Goal: Task Accomplishment & Management: Manage account settings

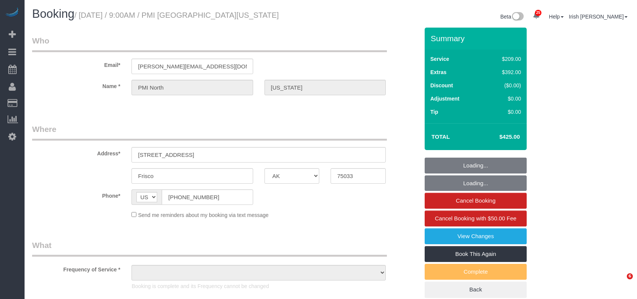
select select "[GEOGRAPHIC_DATA]"
select select "object:1985"
select select "3"
select select "object:2074"
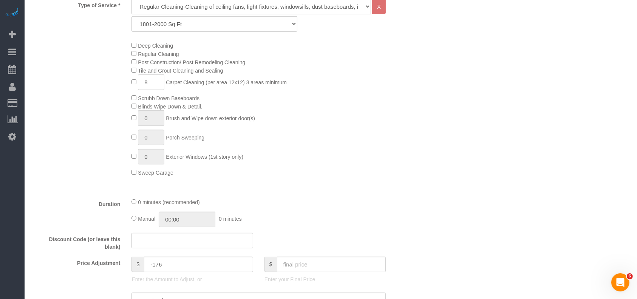
scroll to position [151, 0]
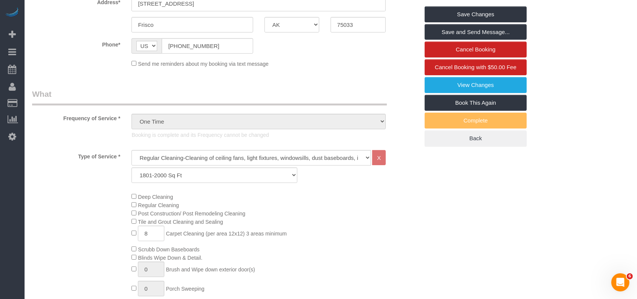
click at [308, 252] on div "Deep Cleaning Regular Cleaning Post Construction/ Post Remodeling Cleaning Tile…" at bounding box center [275, 259] width 298 height 135
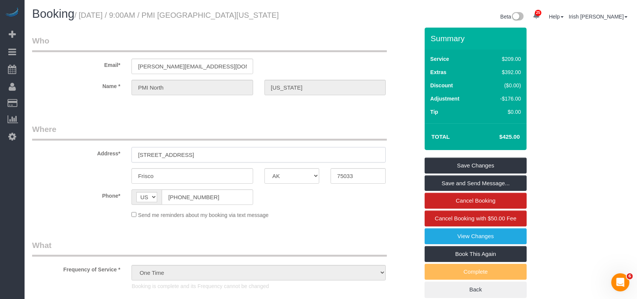
drag, startPoint x: 136, startPoint y: 159, endPoint x: 39, endPoint y: 161, distance: 97.0
click at [39, 161] on div "Address* [STREET_ADDRESS]" at bounding box center [225, 142] width 398 height 39
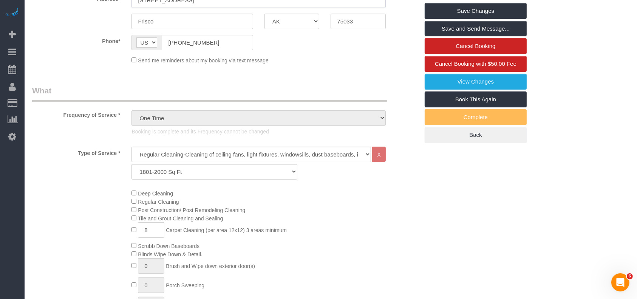
scroll to position [151, 0]
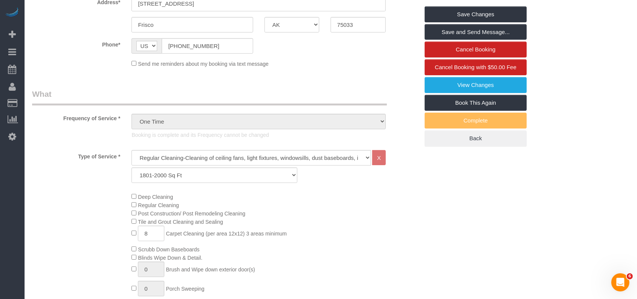
click at [43, 241] on div "Deep Cleaning Regular Cleaning Post Construction/ Post Remodeling Cleaning Tile…" at bounding box center [225, 259] width 398 height 135
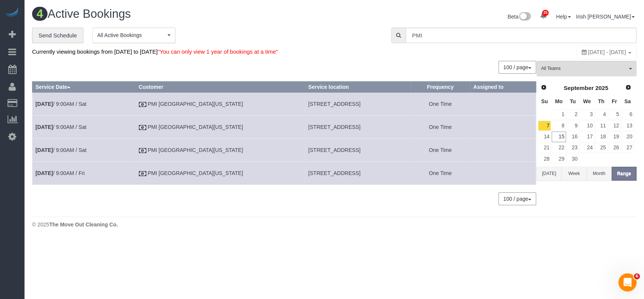
click at [308, 126] on span "[STREET_ADDRESS]" at bounding box center [334, 127] width 52 height 6
copy tr "[STREET_ADDRESS]"
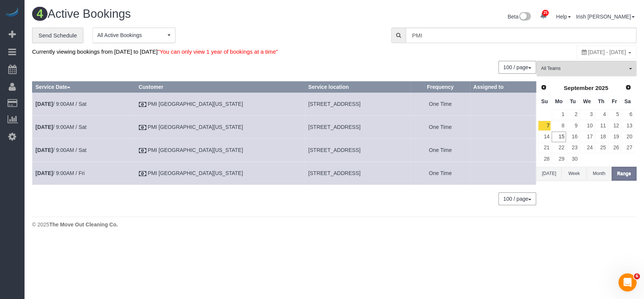
click at [69, 123] on td "[DATE] 9:00AM / Sat" at bounding box center [83, 127] width 103 height 23
click at [68, 126] on link "[DATE] 9:00AM / Sat" at bounding box center [60, 127] width 51 height 6
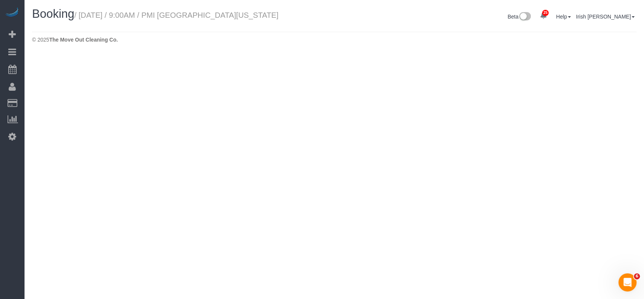
select select "[GEOGRAPHIC_DATA]"
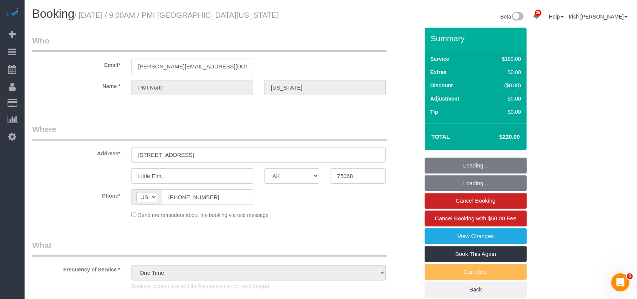
select select "object:2595"
select select "3"
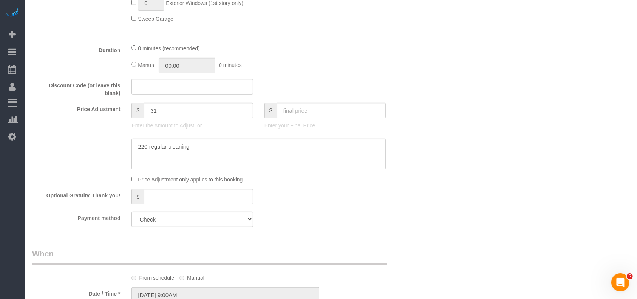
scroll to position [503, 0]
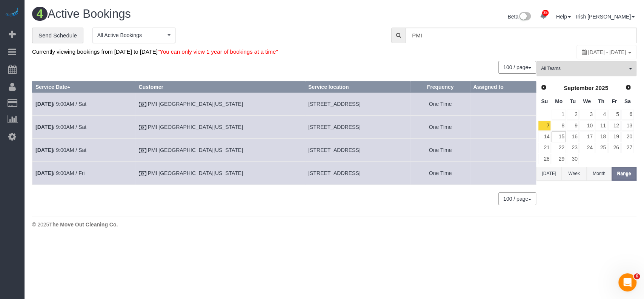
click at [308, 102] on span "[STREET_ADDRESS]" at bounding box center [334, 104] width 52 height 6
copy tr "[STREET_ADDRESS]"
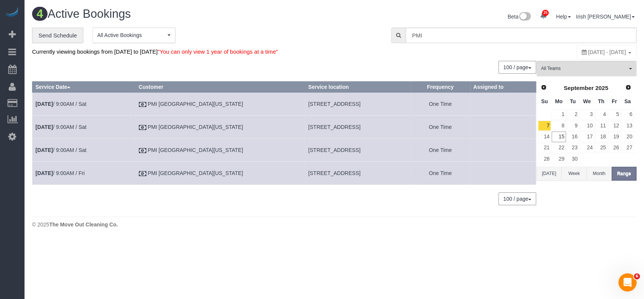
click at [58, 108] on td "[DATE] 9:00AM / Sat" at bounding box center [83, 103] width 103 height 23
click at [65, 102] on link "[DATE] 9:00AM / Sat" at bounding box center [60, 104] width 51 height 6
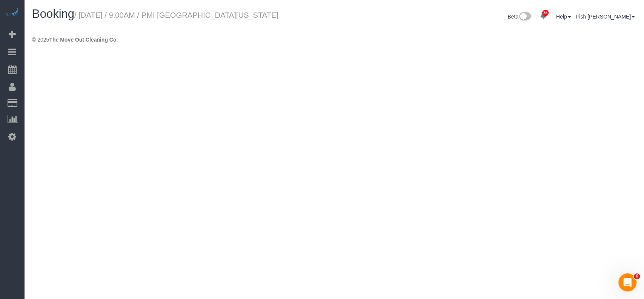
select select "[GEOGRAPHIC_DATA]"
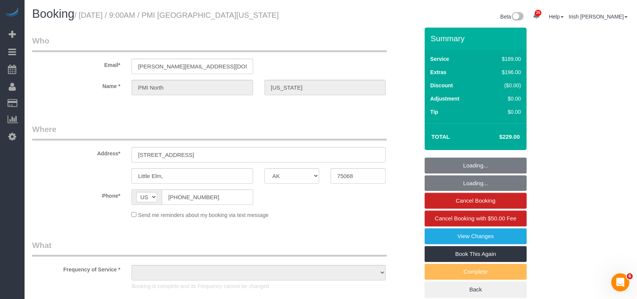
select select "object:3027"
select select "3"
select select "object:3116"
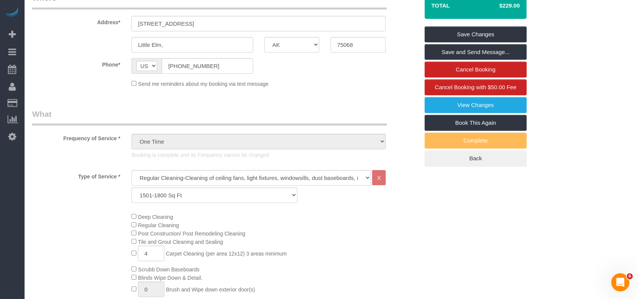
scroll to position [50, 0]
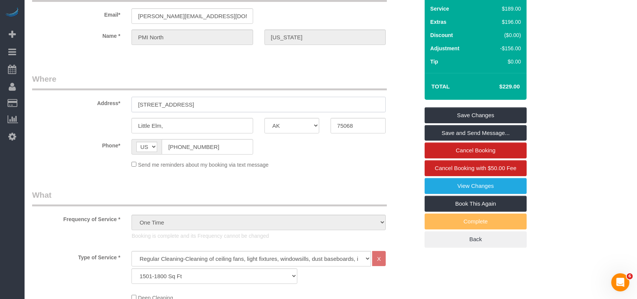
drag, startPoint x: 204, startPoint y: 102, endPoint x: 57, endPoint y: 101, distance: 146.5
click at [57, 101] on div "Address* [STREET_ADDRESS]" at bounding box center [225, 92] width 398 height 39
drag, startPoint x: 39, startPoint y: 151, endPoint x: 275, endPoint y: 49, distance: 256.8
click at [40, 151] on div "Phone* AF AL DZ AD AO AI AQ AG AR AM AW AU AT AZ BS BH BD BB BY BE BZ BJ BM BT …" at bounding box center [225, 146] width 398 height 15
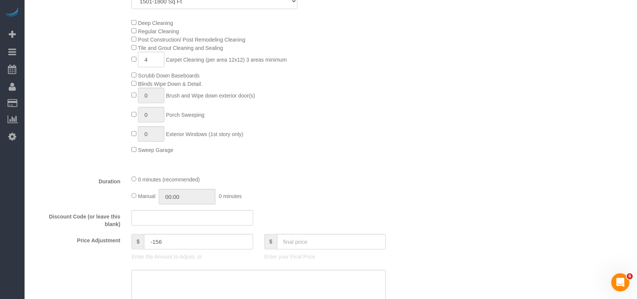
scroll to position [402, 0]
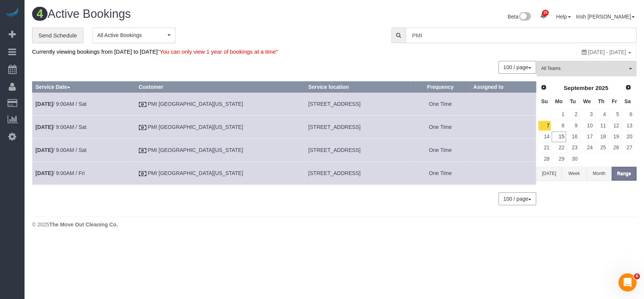
drag, startPoint x: 416, startPoint y: 35, endPoint x: 377, endPoint y: 32, distance: 39.0
click at [374, 36] on div "**********" at bounding box center [334, 36] width 616 height 16
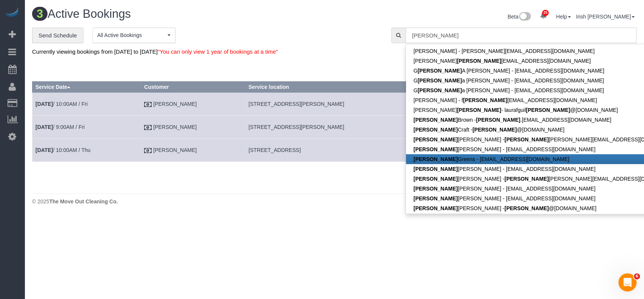
type input "[PERSON_NAME]"
click at [296, 239] on body "25 Beta Your Notifications You have 0 alerts × You have 3 to charge for [DATE] …" at bounding box center [322, 149] width 644 height 299
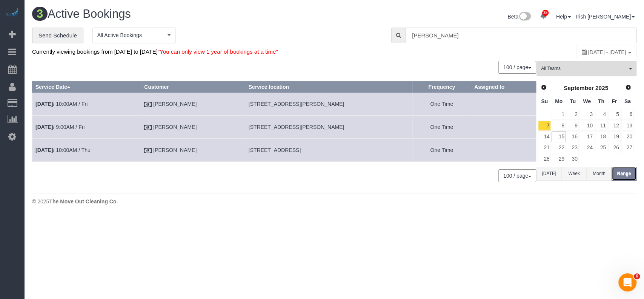
click at [622, 172] on button "Range" at bounding box center [624, 173] width 25 height 14
click at [589, 52] on span "[DATE] - [DATE]" at bounding box center [608, 52] width 38 height 6
type input "**********"
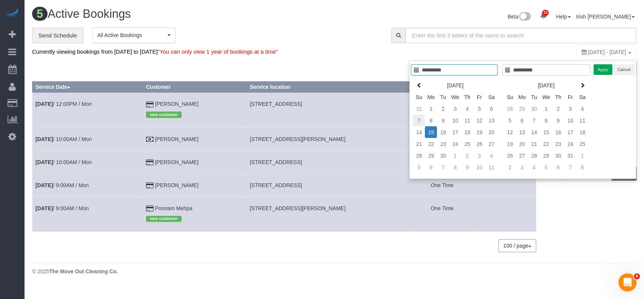
type input "**********"
click at [419, 119] on td "7" at bounding box center [419, 120] width 12 height 12
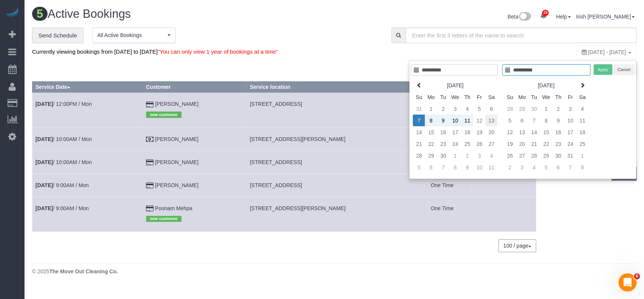
type input "**********"
click at [494, 118] on td "13" at bounding box center [492, 120] width 12 height 12
type input "**********"
click at [605, 73] on button "Apply" at bounding box center [603, 69] width 19 height 11
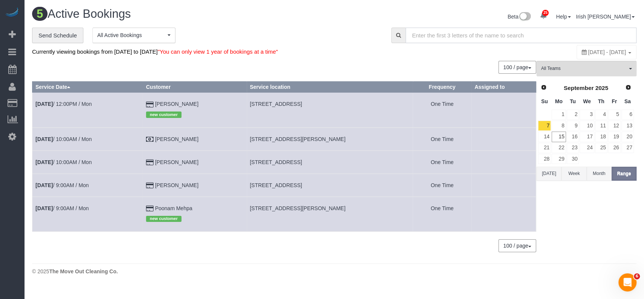
click at [503, 34] on input "text" at bounding box center [521, 35] width 231 height 15
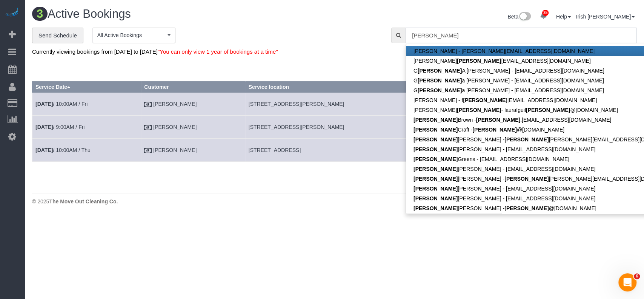
type input "[PERSON_NAME]"
click at [338, 28] on div "**********" at bounding box center [206, 36] width 348 height 16
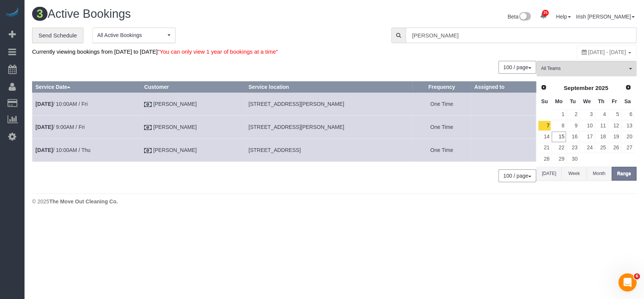
drag, startPoint x: 434, startPoint y: 37, endPoint x: 359, endPoint y: 22, distance: 75.8
click at [361, 26] on div "3 Active Bookings Beta 25 Your Notifications You have 0 alerts × You have 3 to …" at bounding box center [335, 108] width 620 height 216
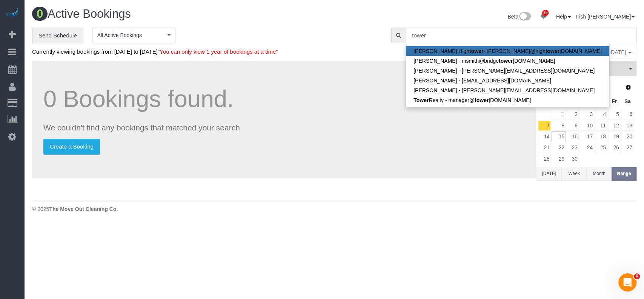
type input "tower"
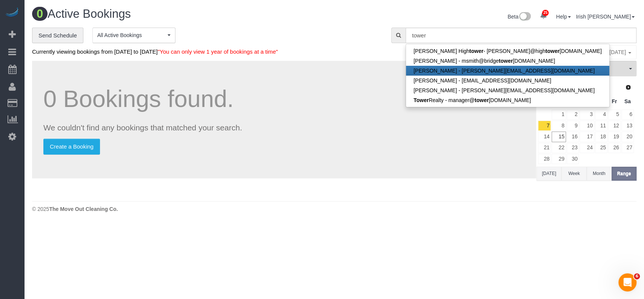
drag, startPoint x: 552, startPoint y: 171, endPoint x: 547, endPoint y: 171, distance: 5.3
click at [551, 171] on button "[DATE]" at bounding box center [549, 173] width 25 height 14
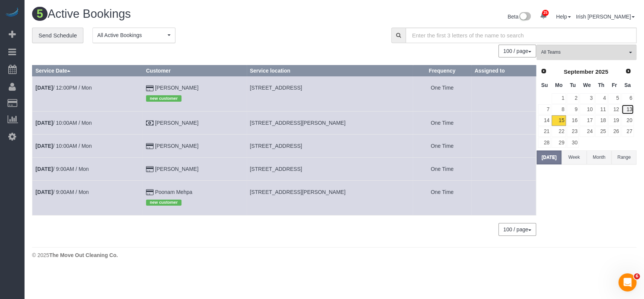
click at [630, 109] on link "13" at bounding box center [628, 109] width 12 height 10
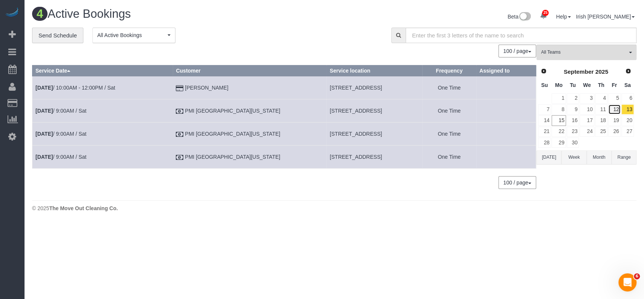
click at [615, 110] on link "12" at bounding box center [615, 109] width 12 height 10
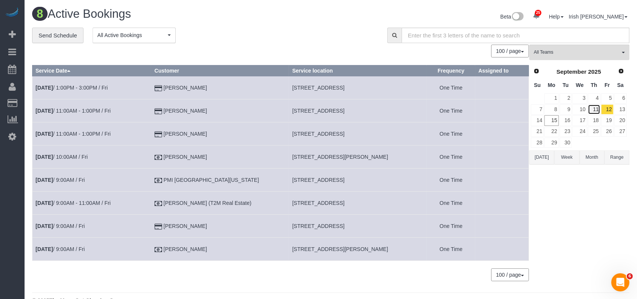
click at [595, 106] on link "11" at bounding box center [593, 109] width 12 height 10
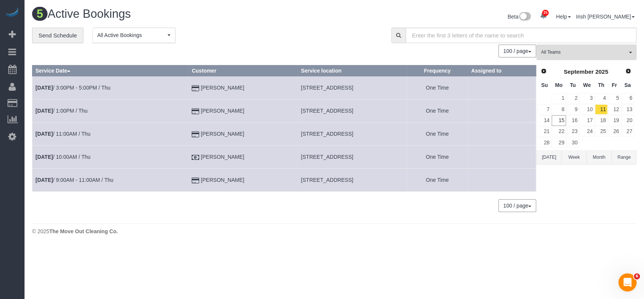
drag, startPoint x: 550, startPoint y: 155, endPoint x: 546, endPoint y: 151, distance: 5.9
click at [549, 152] on button "[DATE]" at bounding box center [549, 157] width 25 height 14
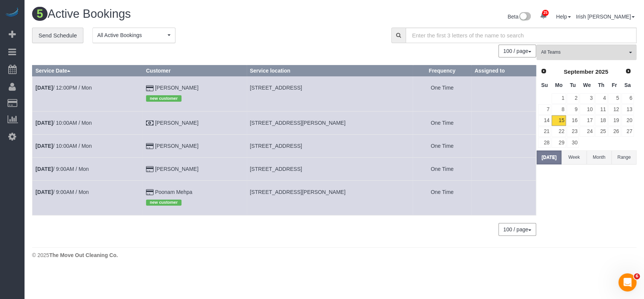
drag, startPoint x: 211, startPoint y: 185, endPoint x: 150, endPoint y: 189, distance: 61.7
click at [150, 189] on tr "[DATE] 9:00AM / Mon Poonam Mehpa new customer [STREET_ADDRESS][PERSON_NAME] One…" at bounding box center [284, 197] width 504 height 35
copy tr "Poonam Mehpa"
click at [74, 189] on link "[DATE] 9:00AM / Mon" at bounding box center [61, 192] width 53 height 6
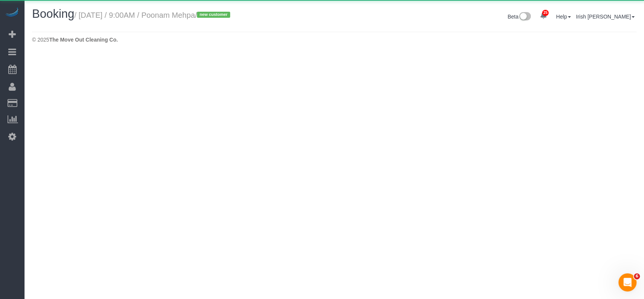
select select "[GEOGRAPHIC_DATA]"
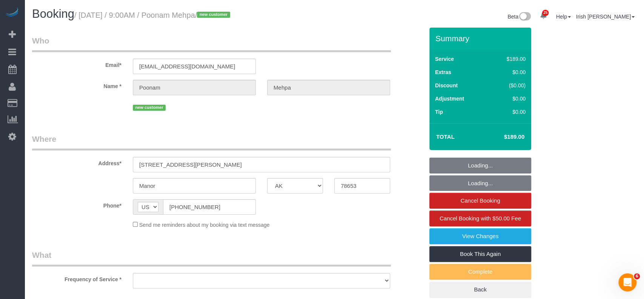
select select "string:fspay-8201f994-7fd0-42cf-8e00-38346424df93"
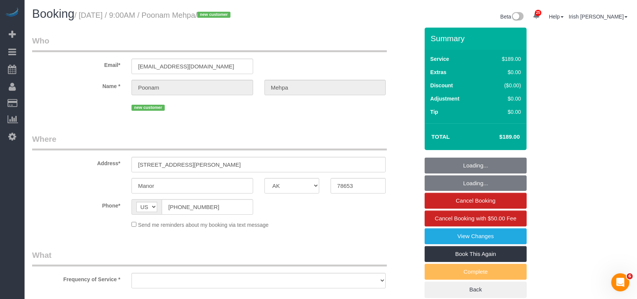
select select "object:5615"
select select "3"
select select "object:5691"
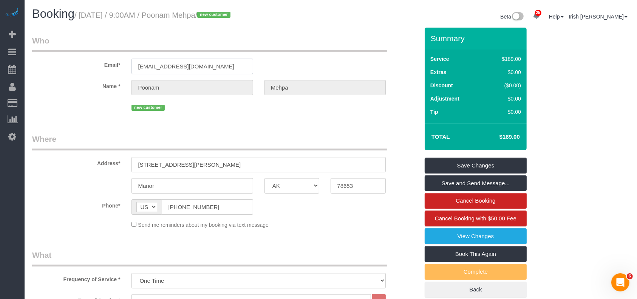
drag, startPoint x: 222, startPoint y: 69, endPoint x: 77, endPoint y: 67, distance: 145.7
click at [77, 68] on div "Email* [EMAIL_ADDRESS][DOMAIN_NAME]" at bounding box center [225, 54] width 398 height 39
click at [101, 82] on div "Name * [GEOGRAPHIC_DATA] [GEOGRAPHIC_DATA]" at bounding box center [225, 87] width 398 height 15
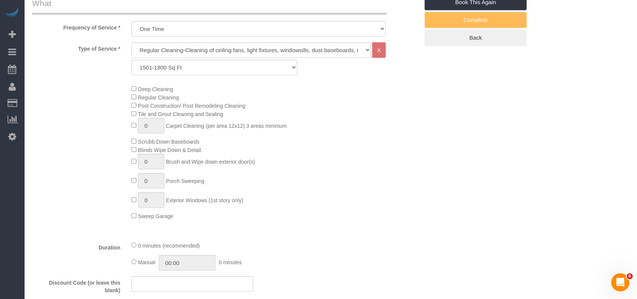
scroll to position [402, 0]
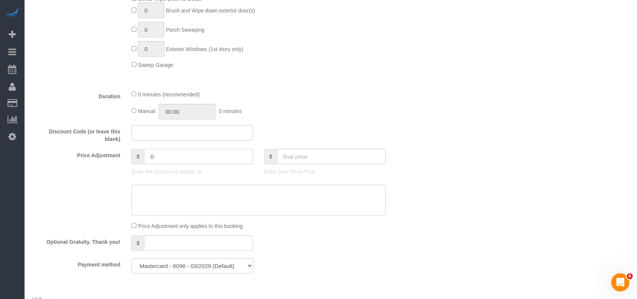
drag, startPoint x: 157, startPoint y: 158, endPoint x: 134, endPoint y: 159, distance: 23.1
click at [135, 160] on div "$ 0" at bounding box center [191, 156] width 121 height 15
paste input "125."
drag, startPoint x: 157, startPoint y: 157, endPoint x: 145, endPoint y: 161, distance: 12.6
click at [145, 161] on input "12125." at bounding box center [198, 156] width 109 height 15
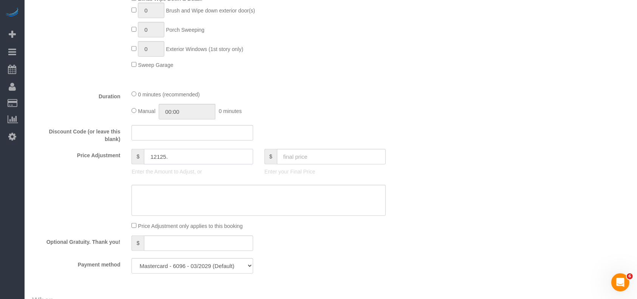
click at [179, 160] on input "12125." at bounding box center [198, 156] width 109 height 15
drag, startPoint x: 163, startPoint y: 158, endPoint x: 127, endPoint y: 155, distance: 36.4
click at [127, 154] on div "$ 125 Enter the Amount to Adjust, or" at bounding box center [192, 164] width 133 height 30
type input "125"
click at [127, 154] on div "$ 125 Enter the Amount to Adjust, or" at bounding box center [192, 164] width 133 height 30
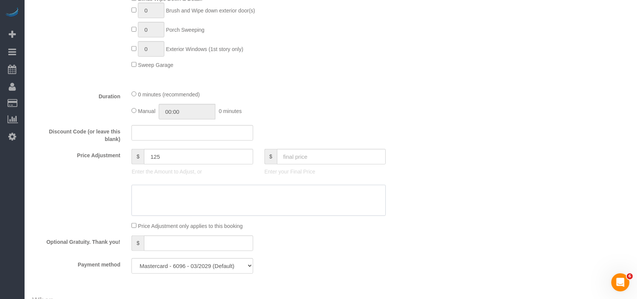
click at [163, 201] on textarea at bounding box center [258, 200] width 254 height 31
paste textarea "The best I can offer is $125. Unfortunately, we won’t be able to do just a sing…"
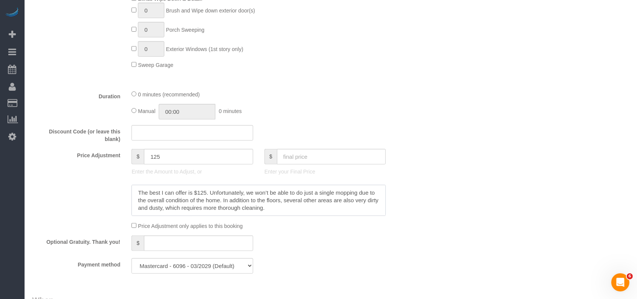
scroll to position [10, 0]
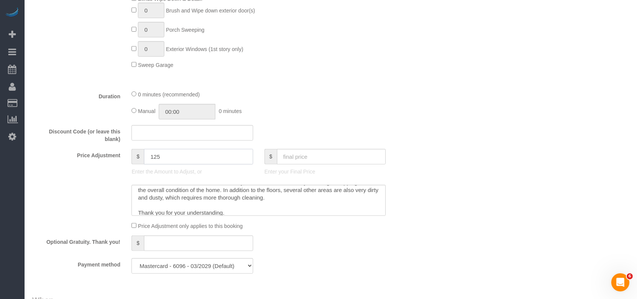
drag, startPoint x: 159, startPoint y: 154, endPoint x: 142, endPoint y: 155, distance: 17.1
click at [142, 155] on div "$ 125" at bounding box center [191, 156] width 121 height 15
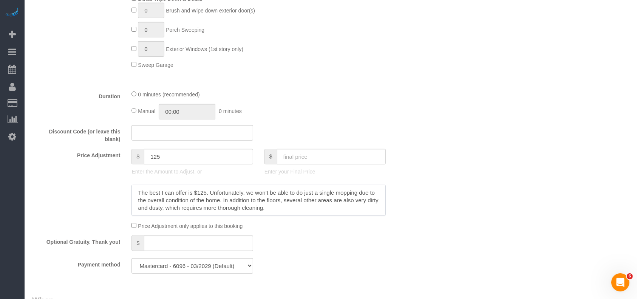
drag, startPoint x: 233, startPoint y: 214, endPoint x: 122, endPoint y: 174, distance: 117.5
click at [122, 174] on sui-booking-price-adjustment "Price Adjustment $ 125 Enter the Amount to Adjust, or $ Enter your Final Price …" at bounding box center [225, 189] width 387 height 81
paste textarea "125"
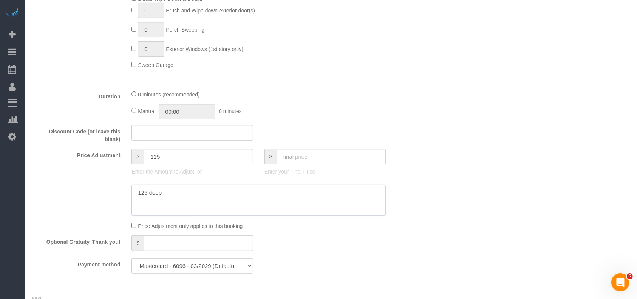
click at [134, 191] on textarea at bounding box center [258, 200] width 254 height 31
type textarea "$125 deep"
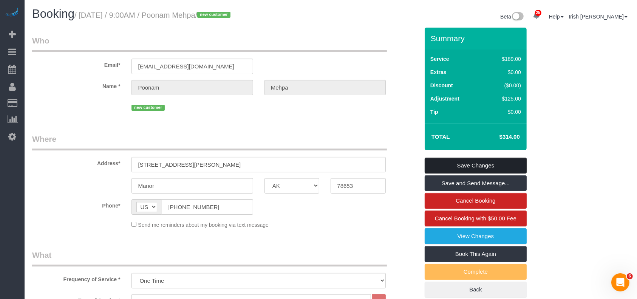
click at [476, 163] on link "Save Changes" at bounding box center [475, 165] width 102 height 16
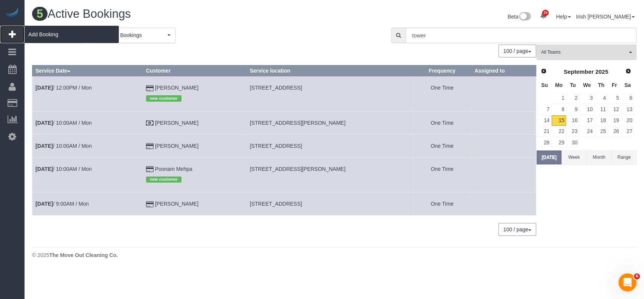
click at [43, 31] on span "Add Booking" at bounding box center [72, 34] width 94 height 17
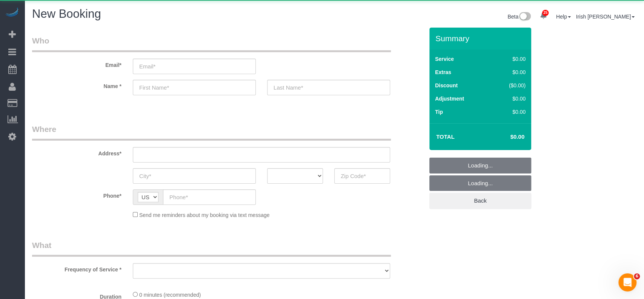
select select "object:6121"
select select "3"
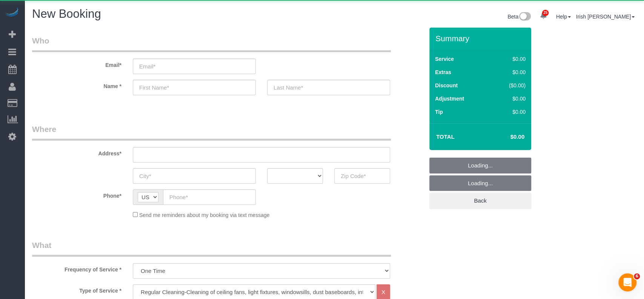
select select "object:6191"
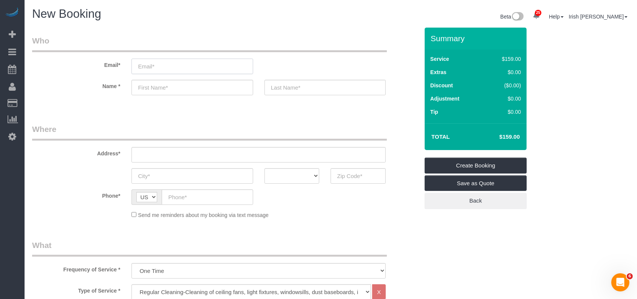
click at [193, 69] on input "email" at bounding box center [191, 66] width 121 height 15
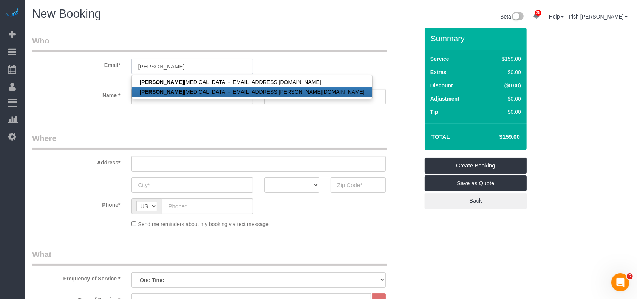
drag, startPoint x: 140, startPoint y: 62, endPoint x: 77, endPoint y: 59, distance: 62.4
click at [77, 59] on div "Email* [PERSON_NAME] [PERSON_NAME] [PERSON_NAME][MEDICAL_DATA] - [EMAIL_ADDRESS…" at bounding box center [225, 59] width 398 height 48
paste input "[EMAIL_ADDRESS][DOMAIN_NAME]"
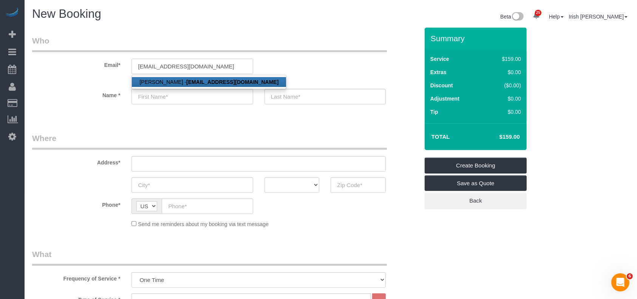
type input "[EMAIL_ADDRESS][DOMAIN_NAME]"
click at [192, 80] on strong "[EMAIL_ADDRESS][DOMAIN_NAME]" at bounding box center [232, 82] width 92 height 6
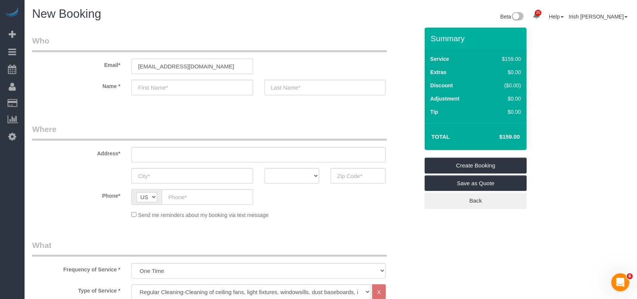
type input "[PERSON_NAME]"
type input "[PHONE_NUMBER]"
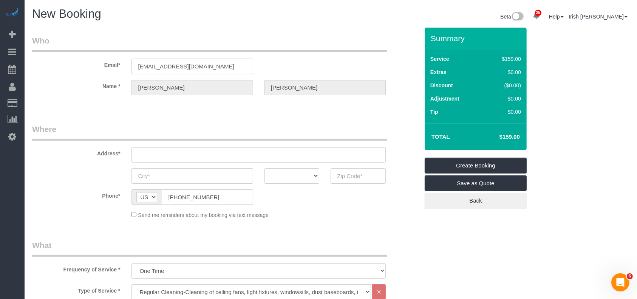
type input "[STREET_ADDRESS][PERSON_NAME]"
type input "[GEOGRAPHIC_DATA]"
select select "[GEOGRAPHIC_DATA]"
type input "77006"
select select "string:fspay-6d3ad27c-c6e1-401f-a6ad-3163ccb91d35"
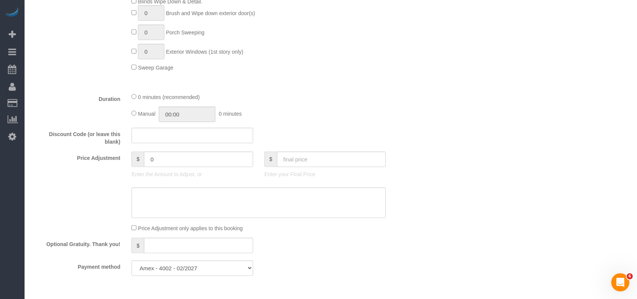
scroll to position [453, 0]
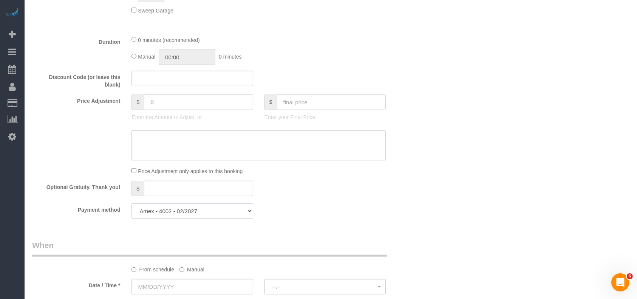
click at [217, 214] on select "Amex - 5009 - 04/2029 Amex - 4002 - 02/2027 Add Credit Card ─────────────── Cas…" at bounding box center [191, 210] width 121 height 15
click at [354, 205] on fieldset "What Frequency of Service * One Time Type of Service * Regular Cleaning-Cleanin…" at bounding box center [225, 13] width 387 height 424
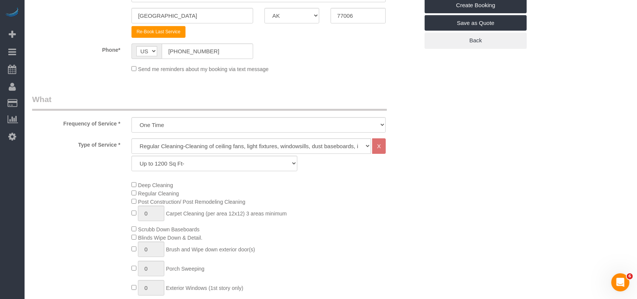
scroll to position [50, 0]
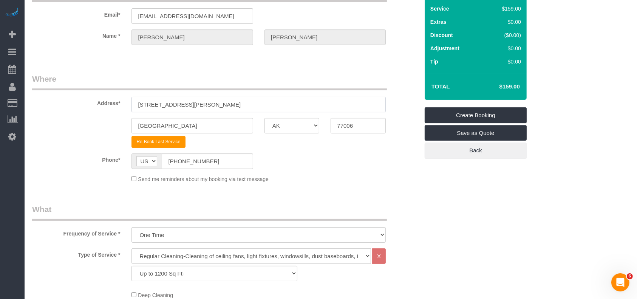
drag, startPoint x: 200, startPoint y: 105, endPoint x: 42, endPoint y: 102, distance: 158.6
click at [45, 103] on div "Address* [STREET_ADDRESS][PERSON_NAME]" at bounding box center [225, 92] width 398 height 39
paste input "[STREET_ADDRESS][PERSON_NAME]"
click at [218, 103] on input "[STREET_ADDRESS][PERSON_NAME]" at bounding box center [258, 104] width 254 height 15
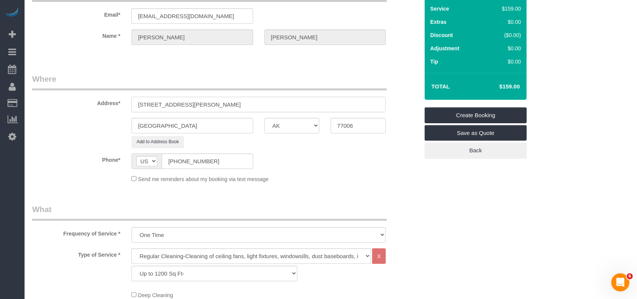
type input "[STREET_ADDRESS][PERSON_NAME]"
drag, startPoint x: 340, startPoint y: 125, endPoint x: 298, endPoint y: 124, distance: 41.9
click at [298, 124] on div "[GEOGRAPHIC_DATA] AK AL AR AZ CA CO CT DC DE [GEOGRAPHIC_DATA] [GEOGRAPHIC_DATA…" at bounding box center [225, 125] width 398 height 15
paste input "7"
type input "77007"
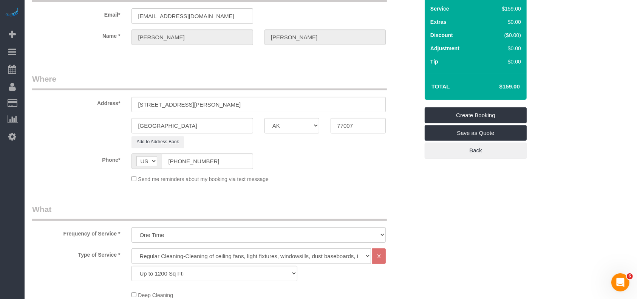
drag, startPoint x: 238, startPoint y: 98, endPoint x: 224, endPoint y: 98, distance: 14.4
click at [236, 98] on div "Address* [STREET_ADDRESS][PERSON_NAME]" at bounding box center [225, 92] width 398 height 39
drag, startPoint x: 224, startPoint y: 98, endPoint x: 190, endPoint y: 98, distance: 33.2
click at [190, 98] on input "[STREET_ADDRESS][PERSON_NAME]" at bounding box center [258, 104] width 254 height 15
click at [250, 111] on input "[STREET_ADDRESS][PERSON_NAME]" at bounding box center [258, 104] width 254 height 15
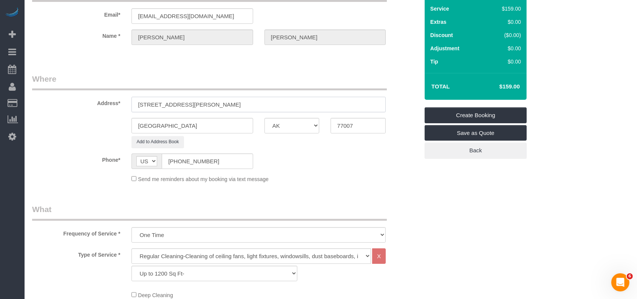
drag, startPoint x: 245, startPoint y: 103, endPoint x: 173, endPoint y: 105, distance: 71.4
click at [173, 105] on input "[STREET_ADDRESS][PERSON_NAME]" at bounding box center [258, 104] width 254 height 15
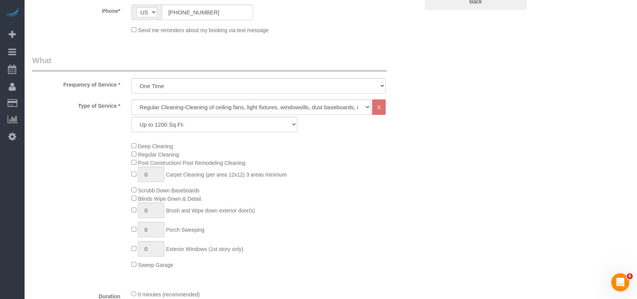
scroll to position [251, 0]
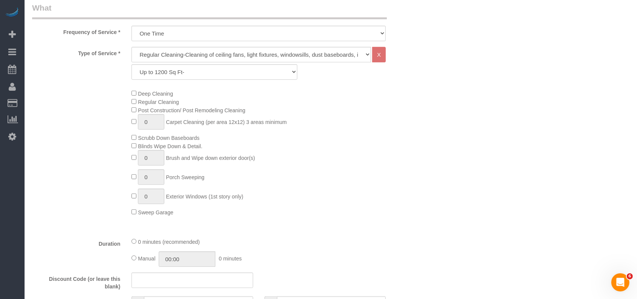
type input "[STREET_ADDRESS][PERSON_NAME]"
drag, startPoint x: 192, startPoint y: 66, endPoint x: 183, endPoint y: 72, distance: 11.2
click at [192, 66] on select "Up to 1200 Sq Ft- [DATE]-[DATE] Sq Ft [DATE]-[DATE] Sq Ft [DATE]-[DATE] Sq Ft […" at bounding box center [213, 71] width 165 height 15
select select "61"
click at [131, 64] on select "Up to 1200 Sq Ft- [DATE]-[DATE] Sq Ft [DATE]-[DATE] Sq Ft [DATE]-[DATE] Sq Ft […" at bounding box center [213, 71] width 165 height 15
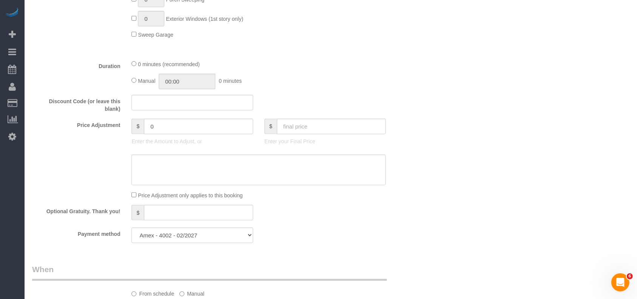
scroll to position [453, 0]
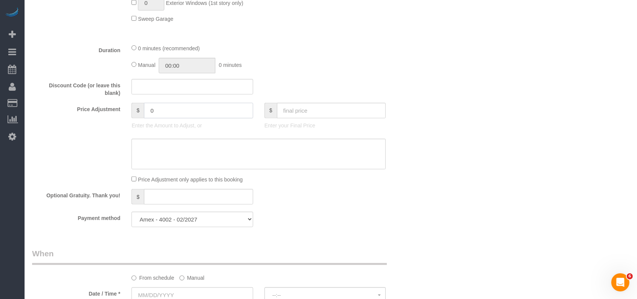
drag, startPoint x: 158, startPoint y: 116, endPoint x: 125, endPoint y: 114, distance: 32.6
click at [127, 115] on div "$ 0 Enter the Amount to Adjust, or" at bounding box center [192, 118] width 133 height 30
click at [199, 110] on input "-2" at bounding box center [198, 110] width 109 height 15
paste input "5"
type input "-25"
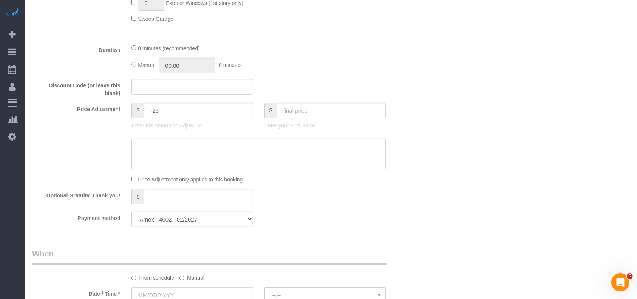
click at [302, 142] on textarea at bounding box center [258, 154] width 254 height 31
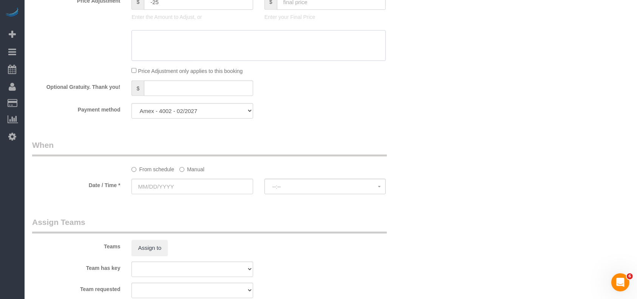
scroll to position [604, 0]
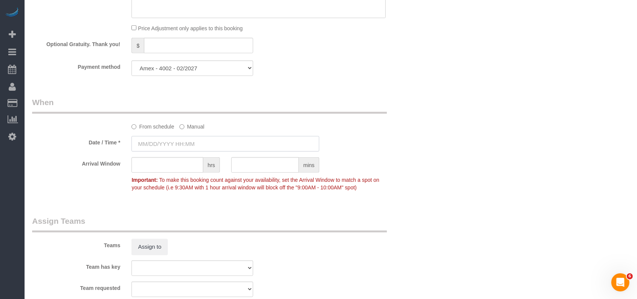
click at [175, 150] on input "text" at bounding box center [225, 143] width 188 height 15
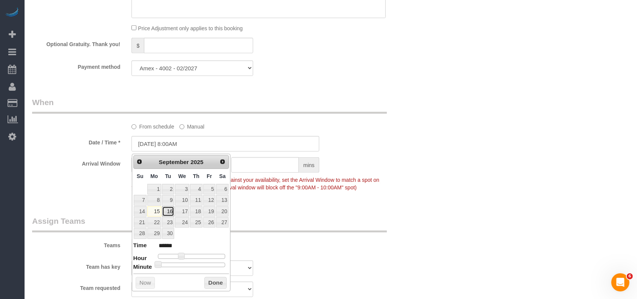
click at [167, 211] on link "16" at bounding box center [168, 211] width 12 height 10
type input "[DATE] 8:00AM"
click at [213, 281] on button "Done" at bounding box center [215, 283] width 22 height 12
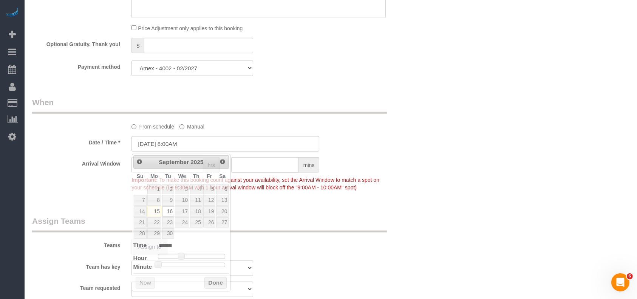
click at [349, 219] on legend "Assign Teams" at bounding box center [209, 223] width 355 height 17
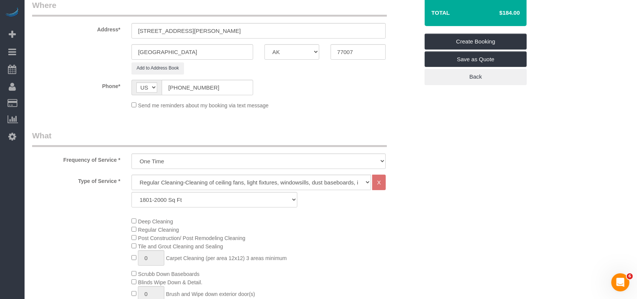
scroll to position [74, 0]
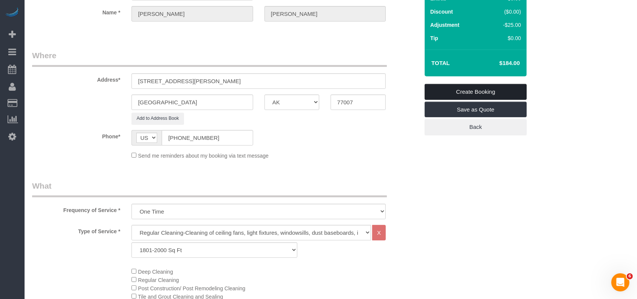
drag, startPoint x: 461, startPoint y: 87, endPoint x: 438, endPoint y: 68, distance: 30.1
click at [461, 86] on link "Create Booking" at bounding box center [475, 92] width 102 height 16
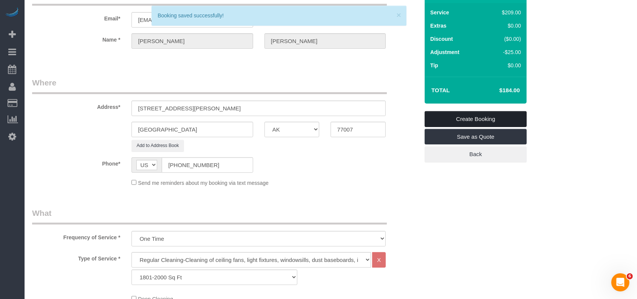
scroll to position [100, 0]
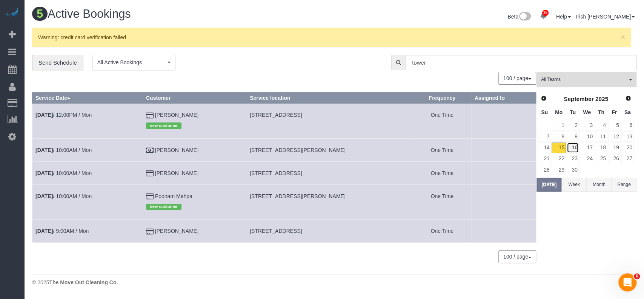
click at [573, 146] on link "16" at bounding box center [573, 147] width 12 height 10
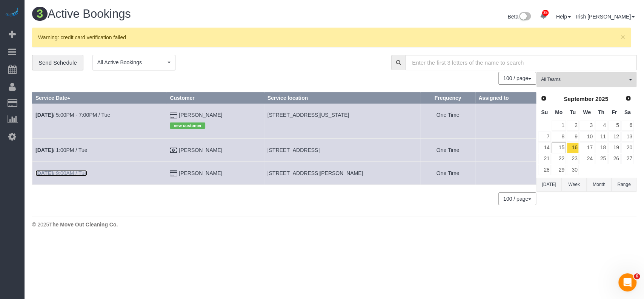
click at [71, 171] on link "[DATE] 9:00AM / Tue" at bounding box center [61, 173] width 52 height 6
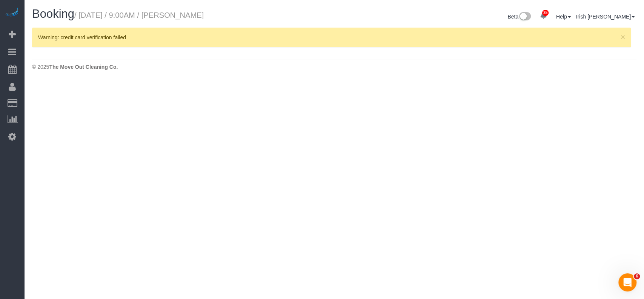
select select "[GEOGRAPHIC_DATA]"
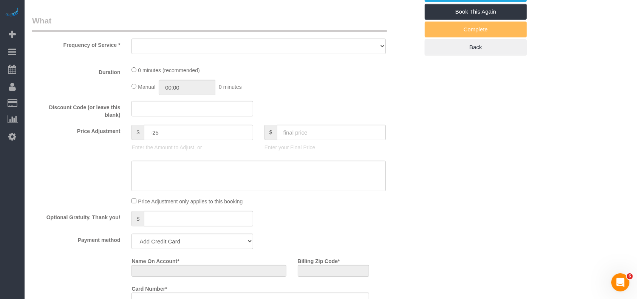
select select "object:6775"
select select "string:fspay-8561af20-70c0-419c-b0e1-6878643e68ba"
select select "3"
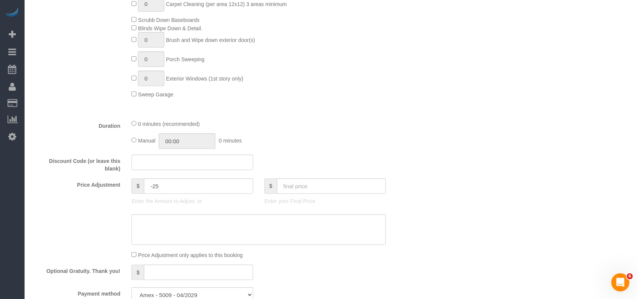
select select "object:6862"
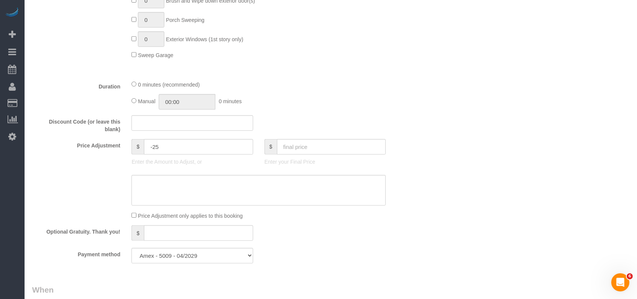
scroll to position [453, 0]
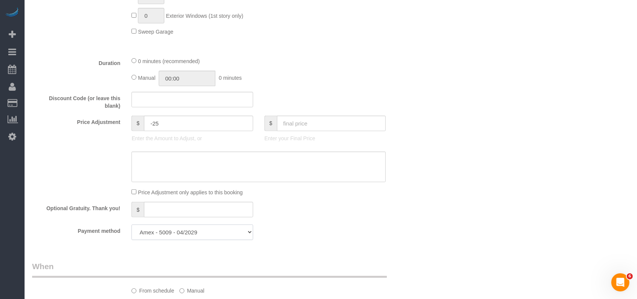
click at [193, 239] on select "Amex - 5009 - 04/2029 Add Credit Card ─────────────── Cash Check Paypal" at bounding box center [191, 231] width 121 height 15
select select "string:check"
click at [131, 227] on select "Amex - 5009 - 04/2029 Add Credit Card ─────────────── Cash Check Paypal" at bounding box center [191, 231] width 121 height 15
click at [379, 228] on div "Payment method Amex - 5009 - 04/2029 Add Credit Card ─────────────── Cash Check…" at bounding box center [225, 231] width 398 height 15
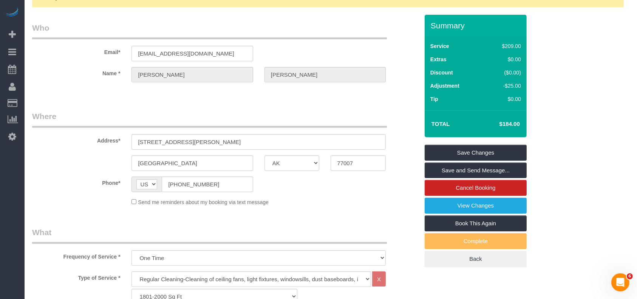
scroll to position [0, 0]
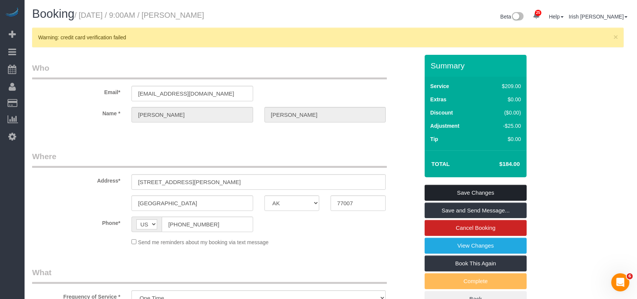
drag, startPoint x: 448, startPoint y: 193, endPoint x: 449, endPoint y: 183, distance: 10.2
click at [448, 192] on link "Save Changes" at bounding box center [475, 193] width 102 height 16
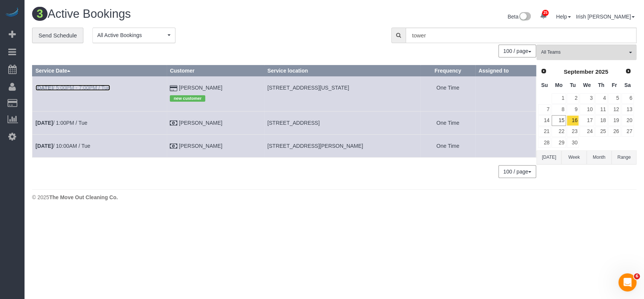
click at [77, 85] on link "[DATE] 5:00PM - 7:00PM / Tue" at bounding box center [72, 88] width 75 height 6
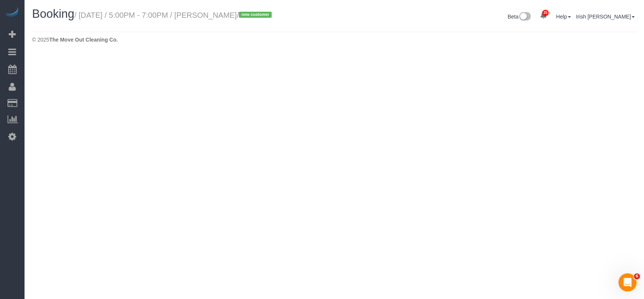
select select "[GEOGRAPHIC_DATA]"
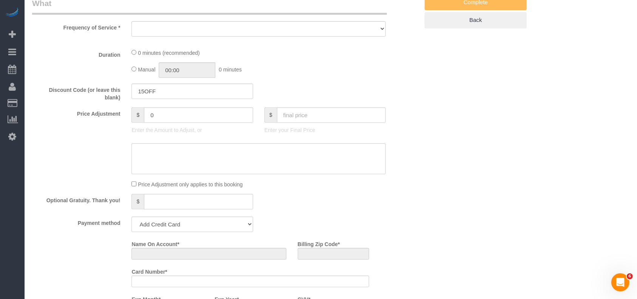
select select "object:7300"
select select "string:fspay-b3670073-4a18-46a8-87e8-4f38ca10d981"
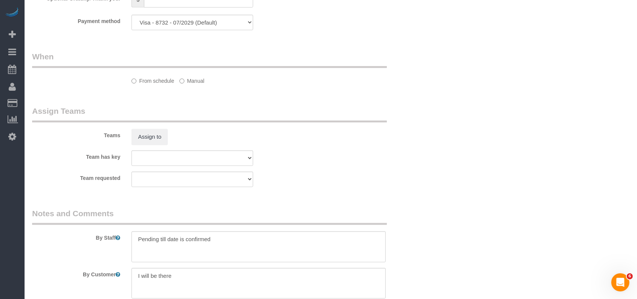
select select "3"
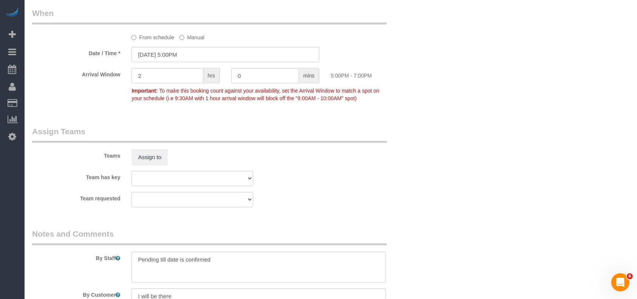
select select "object:7387"
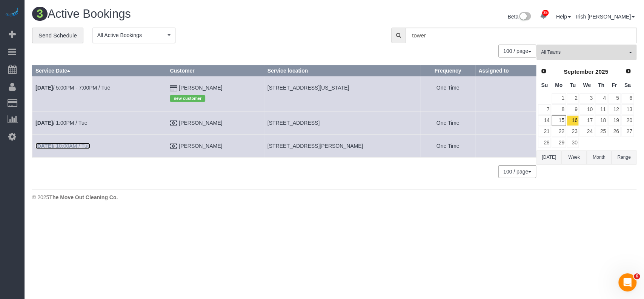
click at [90, 146] on link "[DATE] 10:00AM / Tue" at bounding box center [62, 146] width 55 height 6
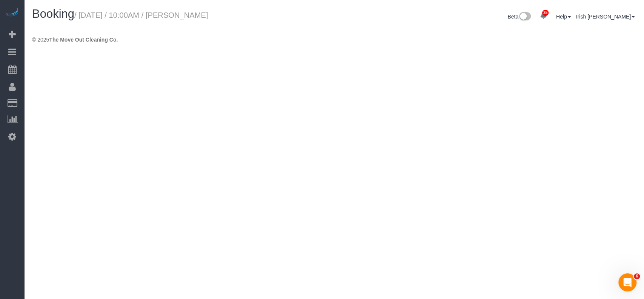
select select "[GEOGRAPHIC_DATA]"
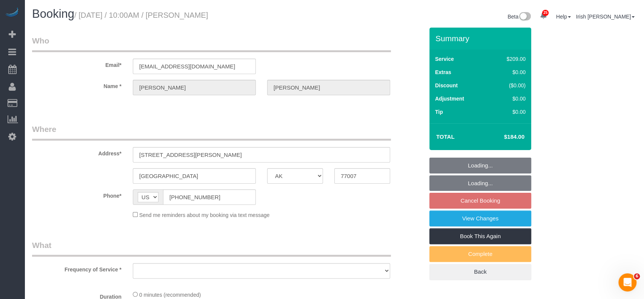
select select "object:7827"
select select "3"
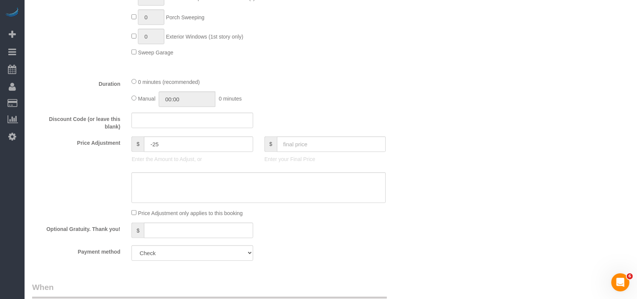
scroll to position [453, 0]
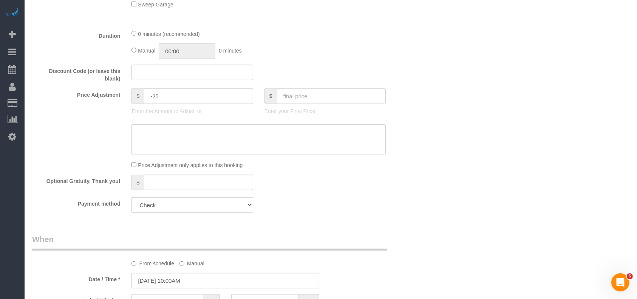
click at [184, 210] on select "Amex - 5009 - 04/2029 Add Credit Card ─────────────── Cash Check Paypal" at bounding box center [191, 204] width 121 height 15
select select "string:fspay-8561af20-70c0-419c-b0e1-6878643e68ba"
click at [131, 199] on select "Amex - 5009 - 04/2029 Add Credit Card ─────────────── Cash Check Paypal" at bounding box center [191, 204] width 121 height 15
click at [353, 208] on div "Payment method Amex - 5009 - 04/2029 Add Credit Card ─────────────── Cash Check…" at bounding box center [225, 204] width 398 height 15
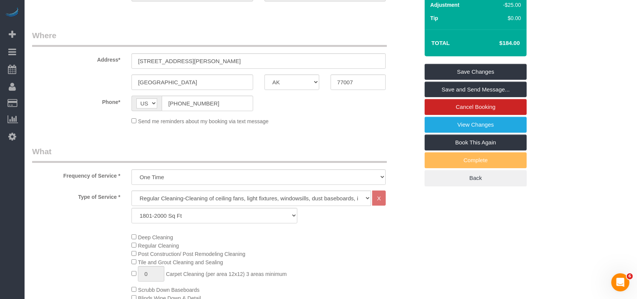
scroll to position [50, 0]
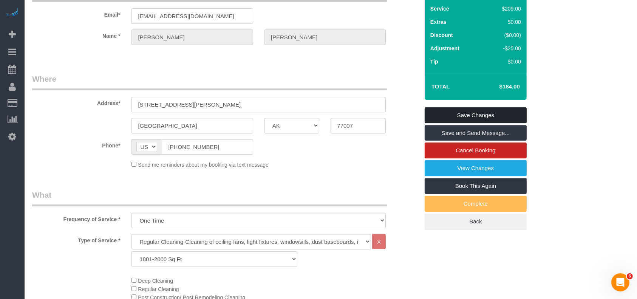
click at [450, 114] on link "Save Changes" at bounding box center [475, 115] width 102 height 16
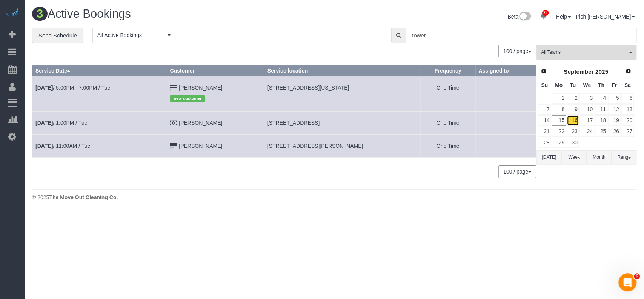
click at [571, 117] on link "16" at bounding box center [573, 120] width 12 height 10
click at [577, 108] on link "9" at bounding box center [573, 109] width 12 height 10
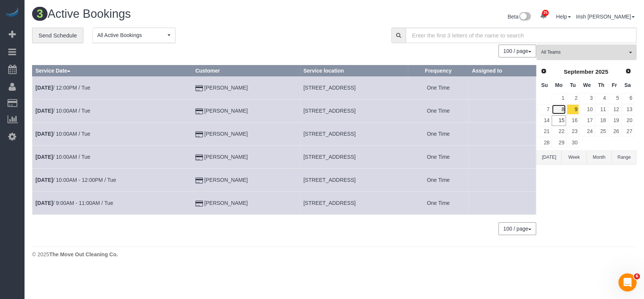
click at [564, 107] on link "8" at bounding box center [559, 109] width 14 height 10
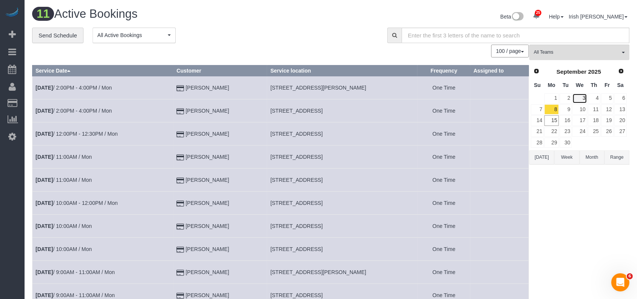
click at [583, 95] on link "3" at bounding box center [579, 98] width 14 height 10
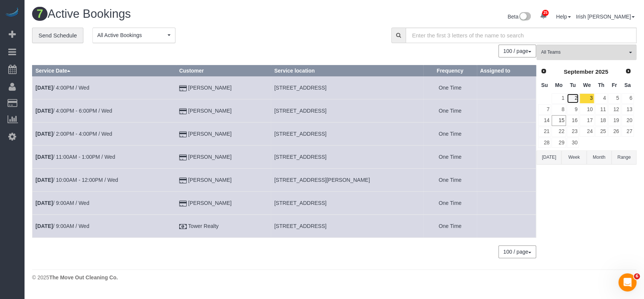
click at [575, 98] on link "2" at bounding box center [573, 98] width 12 height 10
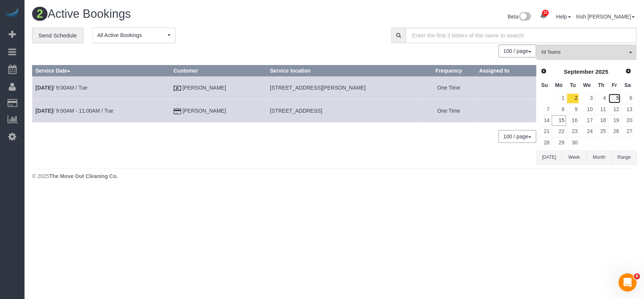
click at [609, 96] on link "5" at bounding box center [615, 98] width 12 height 10
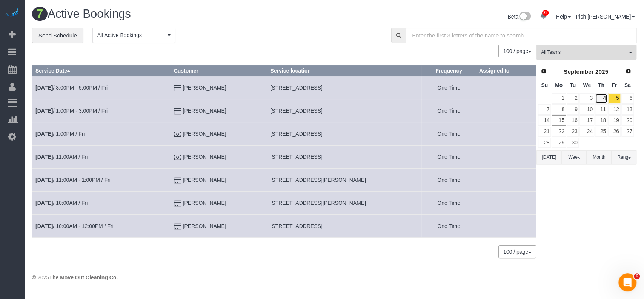
click at [601, 95] on link "4" at bounding box center [601, 98] width 12 height 10
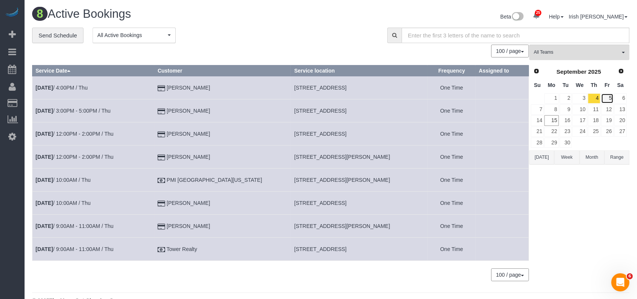
click at [609, 95] on link "5" at bounding box center [607, 98] width 12 height 10
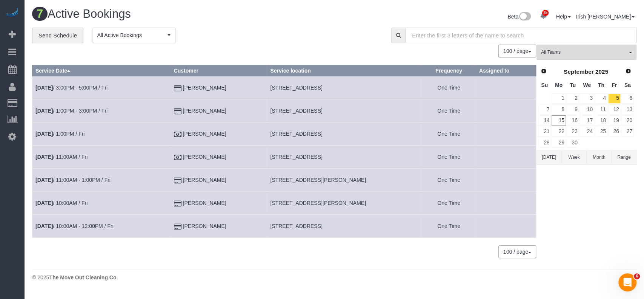
click at [295, 131] on span "[STREET_ADDRESS]" at bounding box center [296, 134] width 52 height 6
copy span "Wolfberry"
drag, startPoint x: 0, startPoint y: 223, endPoint x: 210, endPoint y: 13, distance: 296.6
click at [0, 223] on div "25 Beta Your Notifications You have 0 alerts × You have 3 to charge for [DATE] …" at bounding box center [12, 149] width 25 height 299
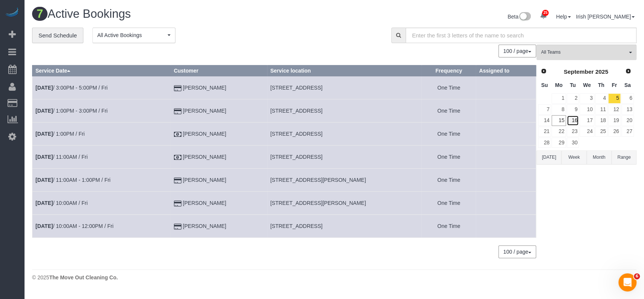
click at [577, 122] on link "16" at bounding box center [573, 120] width 12 height 10
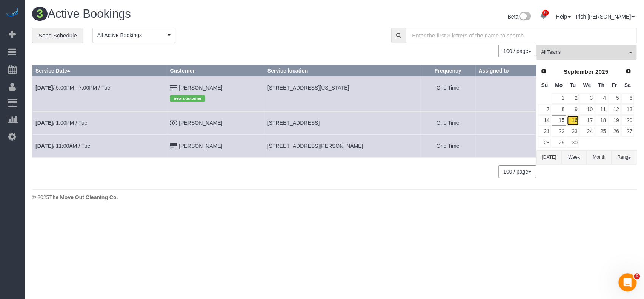
click at [572, 119] on link "16" at bounding box center [573, 120] width 12 height 10
click at [53, 122] on b "[DATE]" at bounding box center [43, 123] width 17 height 6
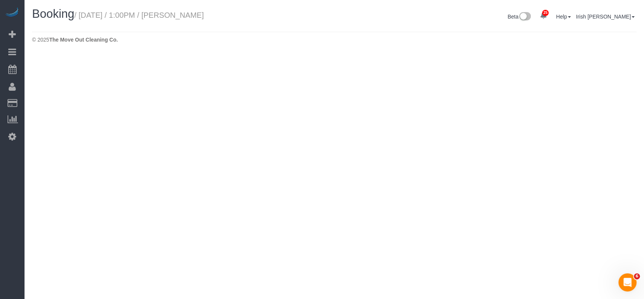
select select "[GEOGRAPHIC_DATA]"
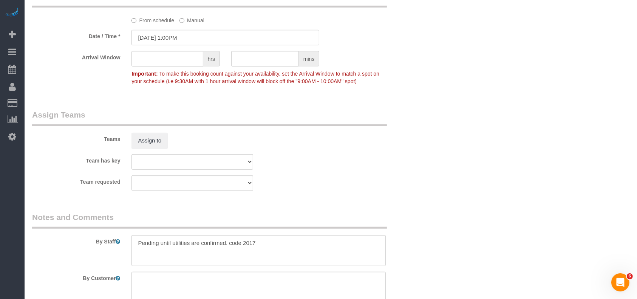
select select "object:8916"
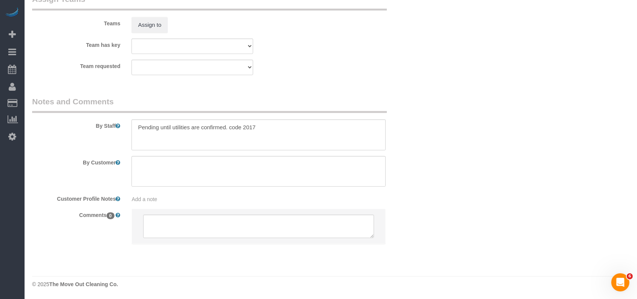
select select "3"
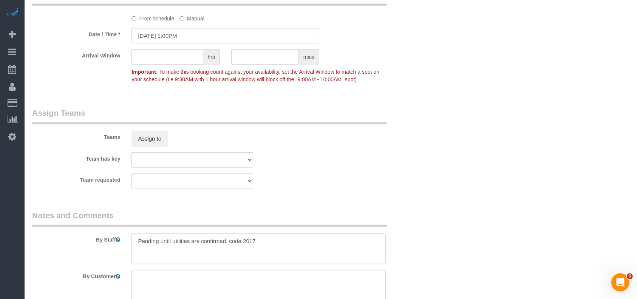
drag, startPoint x: 227, startPoint y: 243, endPoint x: 90, endPoint y: 236, distance: 136.8
click at [90, 236] on div "By Staff" at bounding box center [225, 237] width 398 height 54
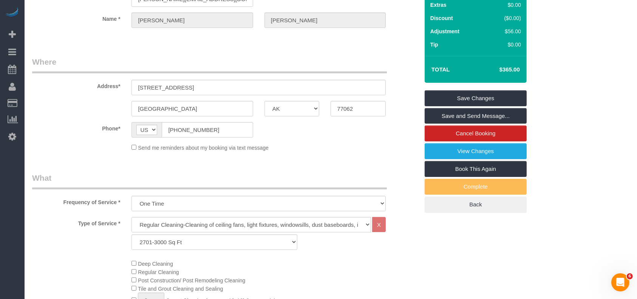
scroll to position [0, 0]
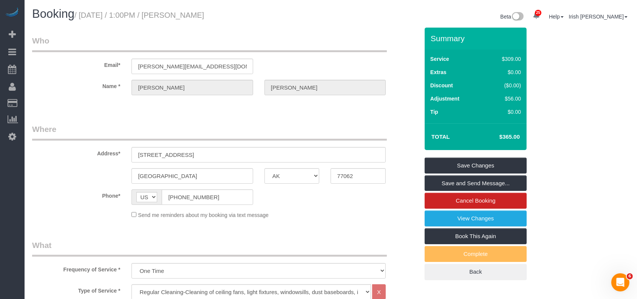
type textarea "code 2017"
click at [456, 164] on link "Save Changes" at bounding box center [475, 165] width 102 height 16
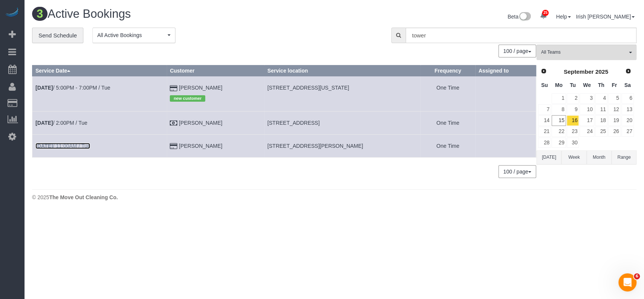
click at [72, 145] on link "[DATE] 11:00AM / Tue" at bounding box center [62, 146] width 55 height 6
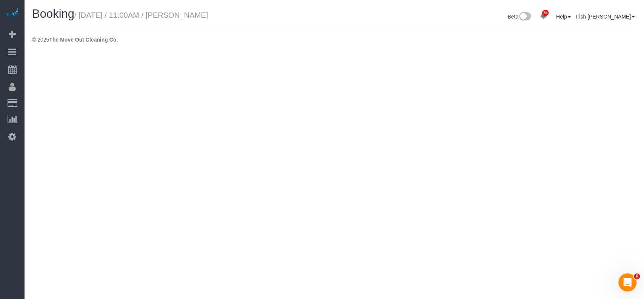
select select "[GEOGRAPHIC_DATA]"
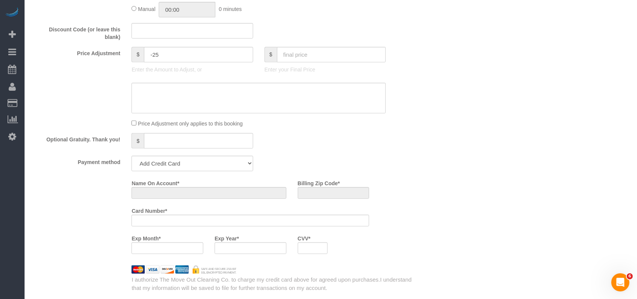
select select "string:fspay-8561af20-70c0-419c-b0e1-6878643e68ba"
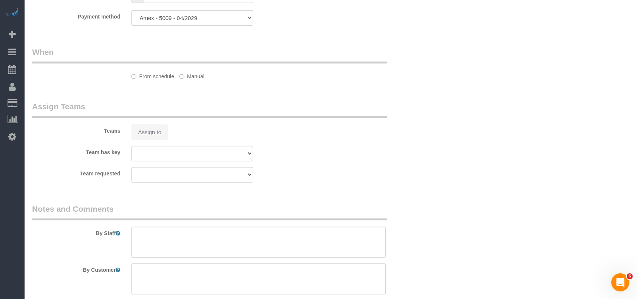
scroll to position [812, 0]
select select "3"
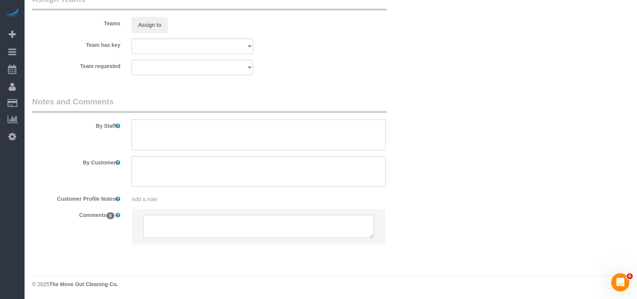
select select "object:9372"
click at [175, 135] on textarea at bounding box center [258, 134] width 254 height 31
paste textarea "Gate code is #2506. Enter via garage. Code is 6921 ENTER. - Park in front of th…"
type textarea "Gate code is #2506. Enter via garage. Code is 6921 ENTER. - Park in front of th…"
select select "object:9437"
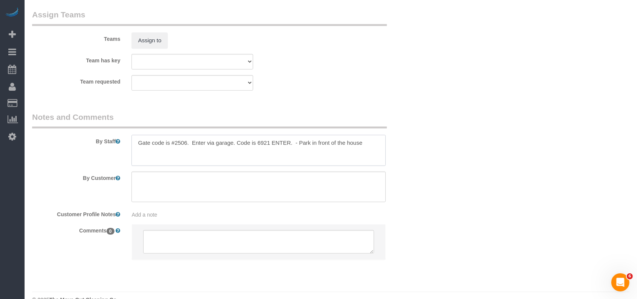
scroll to position [805, 0]
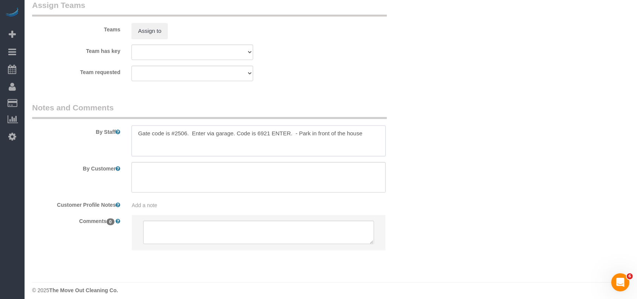
drag, startPoint x: 123, startPoint y: 139, endPoint x: 114, endPoint y: 125, distance: 16.5
click at [119, 139] on div "By Staff" at bounding box center [225, 129] width 398 height 54
click at [372, 136] on textarea at bounding box center [258, 140] width 254 height 31
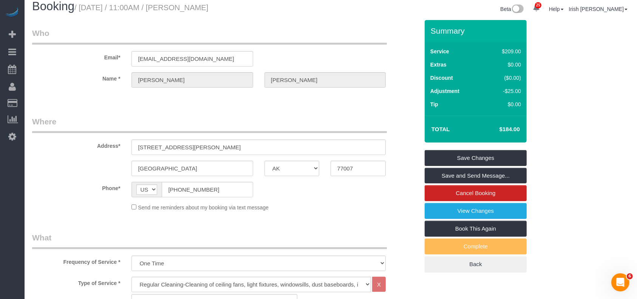
scroll to position [0, 0]
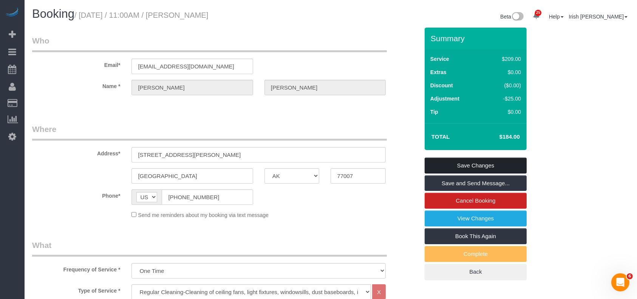
type textarea "* Gate code is #2506. Enter via garage. Code is 6921 ENTER. - Park in front of …"
click at [441, 165] on link "Save Changes" at bounding box center [475, 165] width 102 height 16
